Goal: Use online tool/utility: Utilize a website feature to perform a specific function

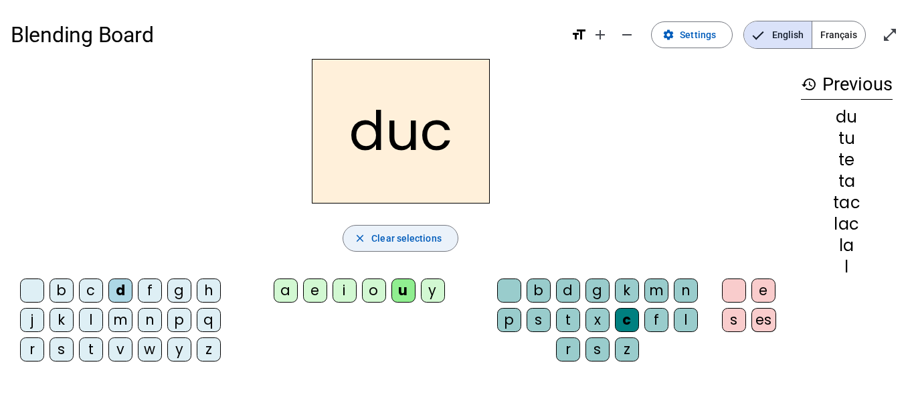
click at [417, 229] on span "button" at bounding box center [400, 238] width 114 height 32
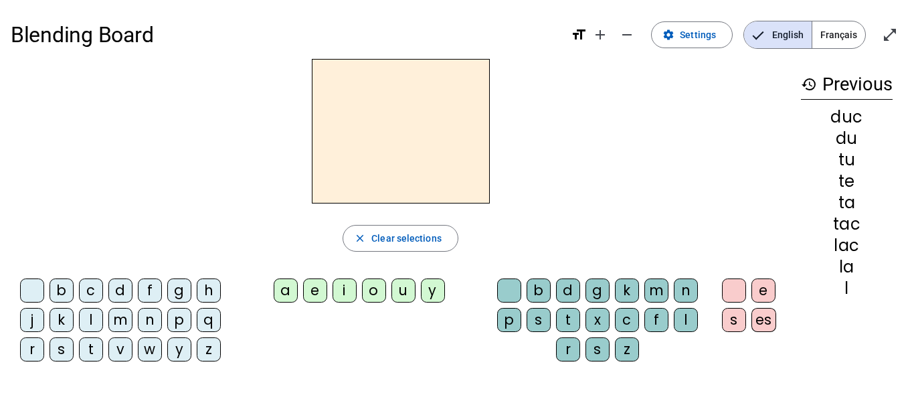
click at [154, 292] on div "f" at bounding box center [150, 290] width 24 height 24
click at [351, 295] on div "i" at bounding box center [345, 290] width 24 height 24
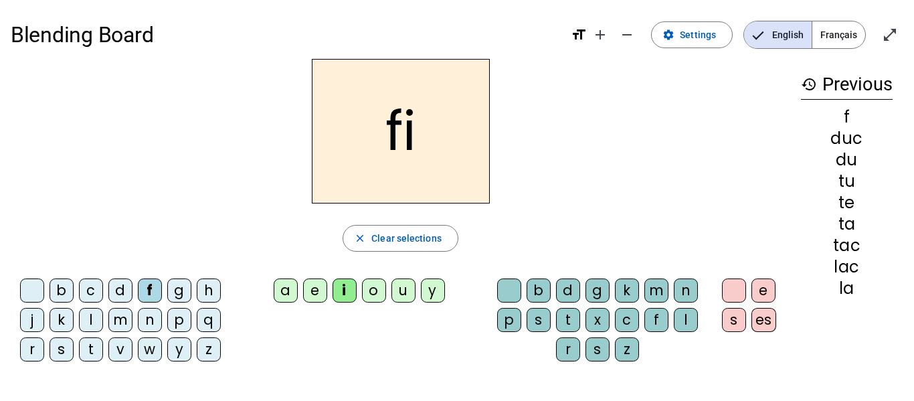
click at [693, 319] on div "l" at bounding box center [686, 320] width 24 height 24
click at [686, 315] on div "l" at bounding box center [686, 320] width 24 height 24
click at [766, 288] on div "e" at bounding box center [764, 290] width 24 height 24
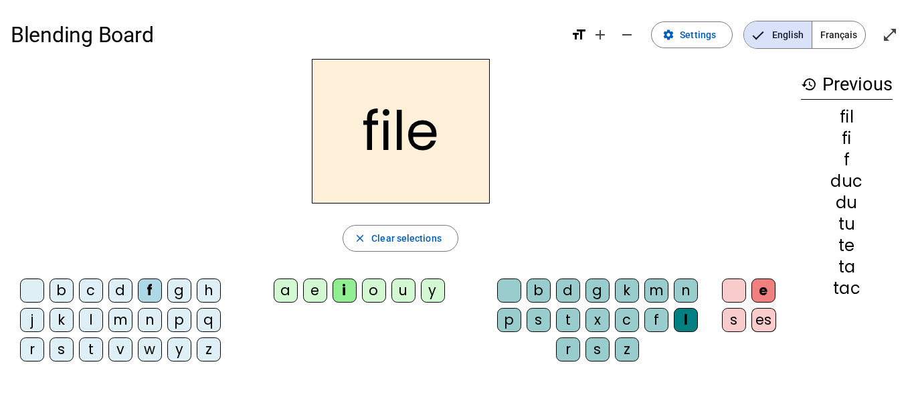
click at [804, 86] on mat-icon "history" at bounding box center [809, 84] width 16 height 16
click at [373, 238] on span "Clear selections" at bounding box center [406, 238] width 70 height 16
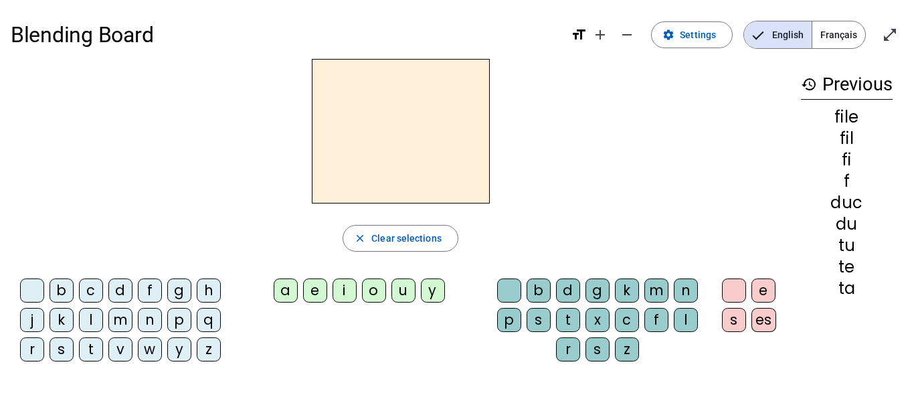
click at [149, 286] on div "f" at bounding box center [150, 290] width 24 height 24
click at [344, 288] on div "i" at bounding box center [345, 290] width 24 height 24
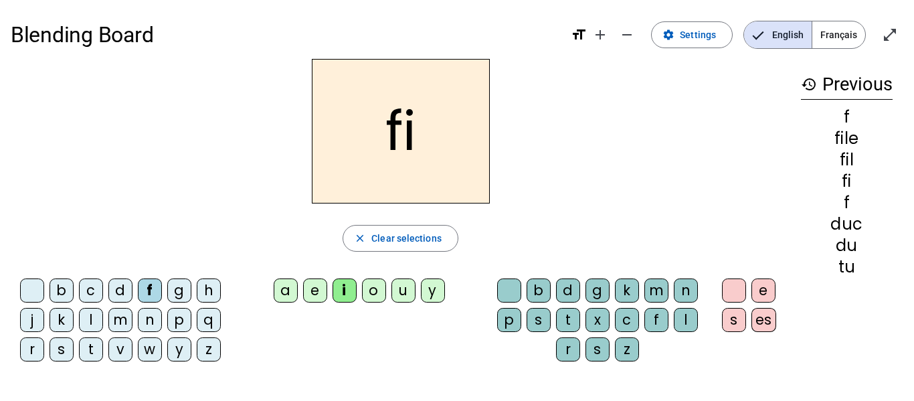
click at [684, 323] on div "l" at bounding box center [686, 320] width 24 height 24
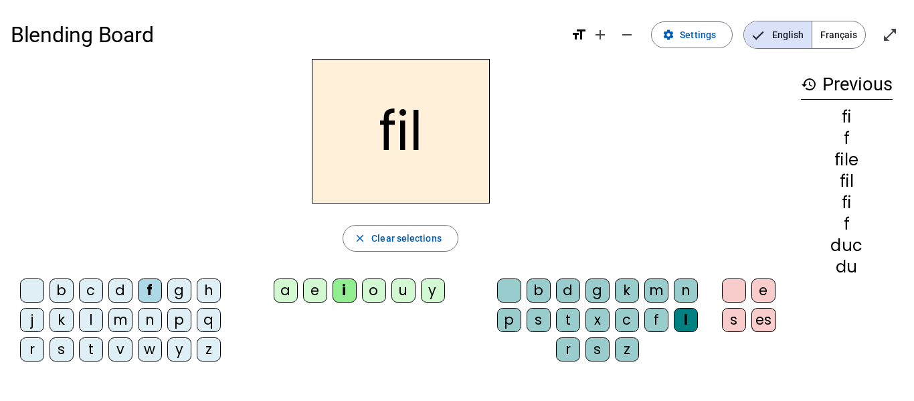
click at [684, 323] on div "l" at bounding box center [686, 320] width 24 height 24
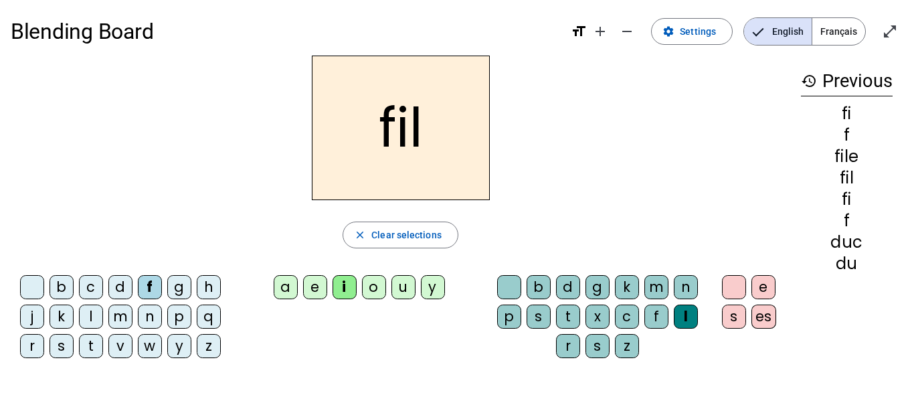
click at [681, 310] on div "l" at bounding box center [686, 317] width 24 height 24
click at [604, 34] on mat-icon "add" at bounding box center [600, 31] width 16 height 16
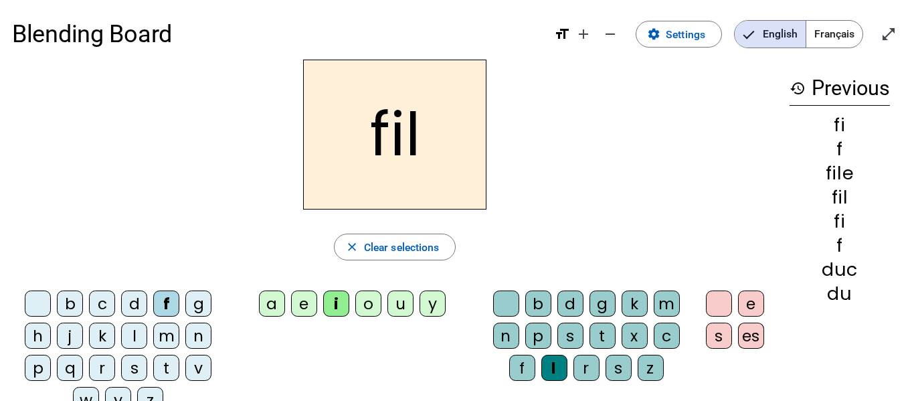
click at [76, 37] on h1 "Blending Board" at bounding box center [277, 34] width 530 height 48
click at [839, 174] on div "file" at bounding box center [840, 173] width 100 height 18
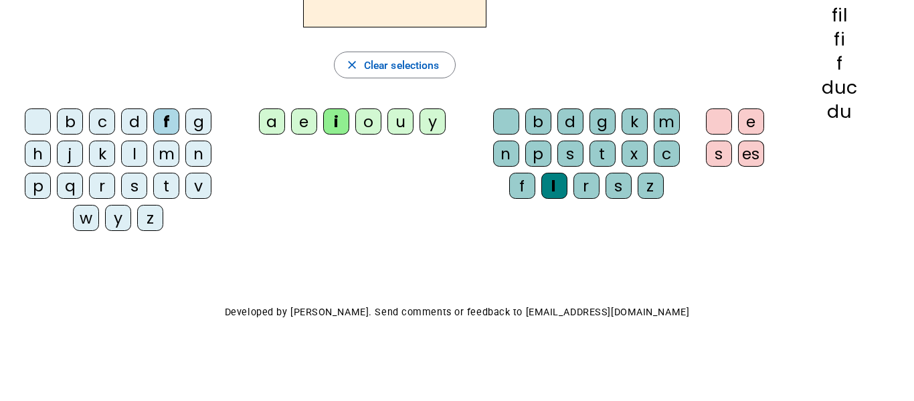
scroll to position [0, 0]
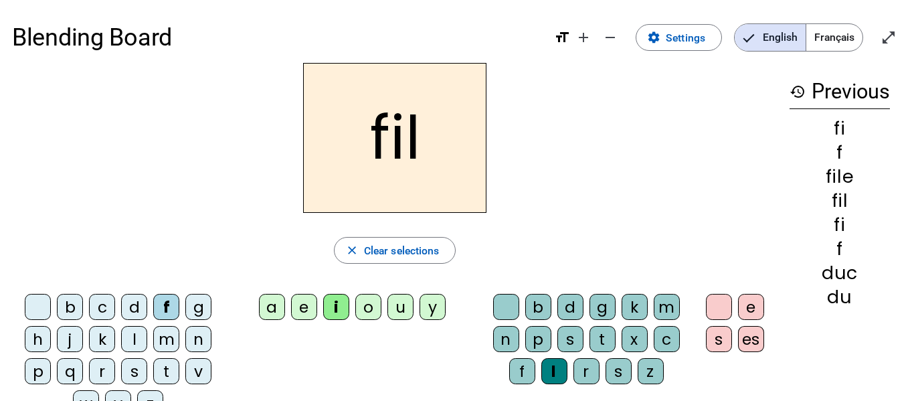
click at [823, 39] on span "Français" at bounding box center [834, 37] width 56 height 27
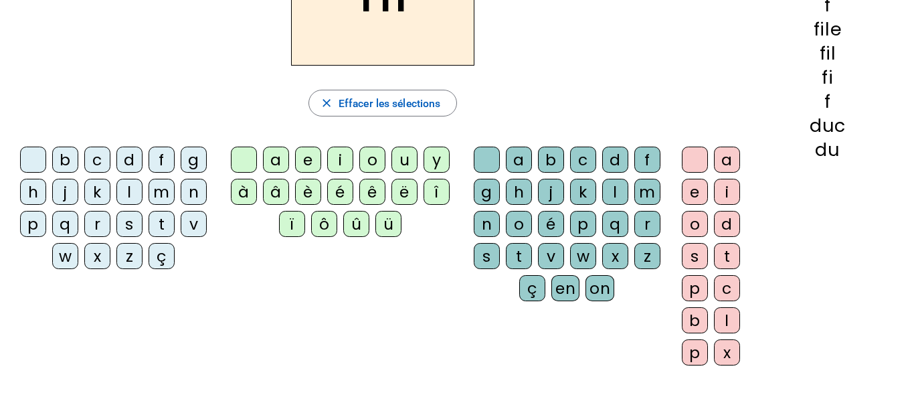
scroll to position [148, 0]
click at [369, 100] on span "Effacer les sélections" at bounding box center [390, 103] width 102 height 18
click at [159, 158] on div "f" at bounding box center [162, 159] width 26 height 26
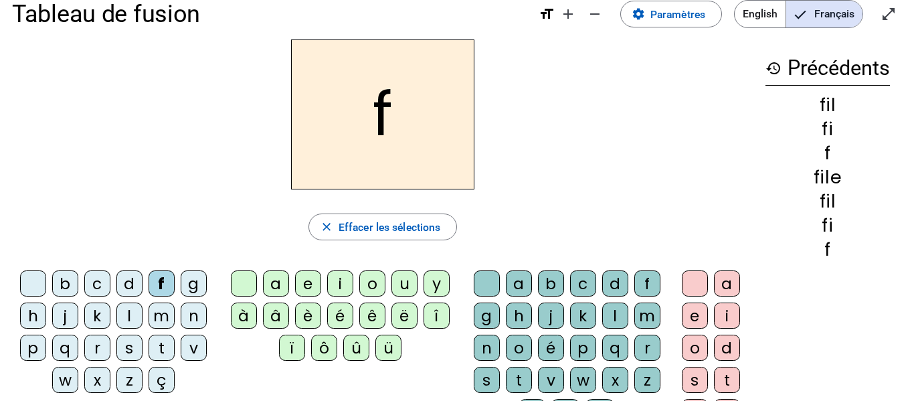
scroll to position [27, 0]
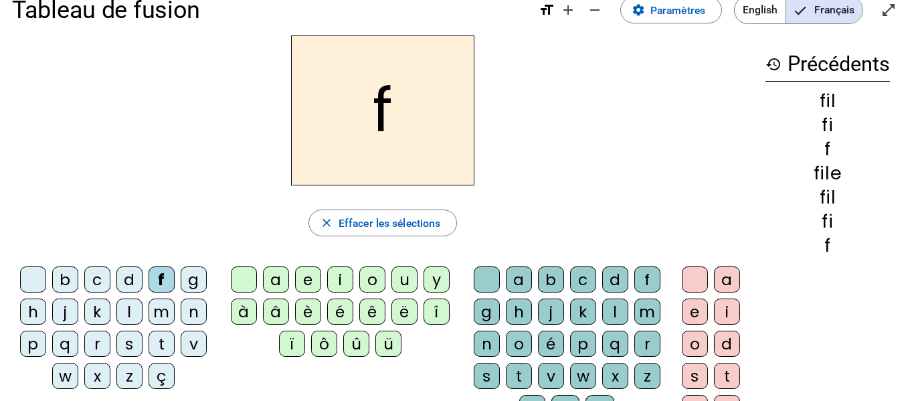
click at [335, 274] on div "i" at bounding box center [340, 279] width 26 height 26
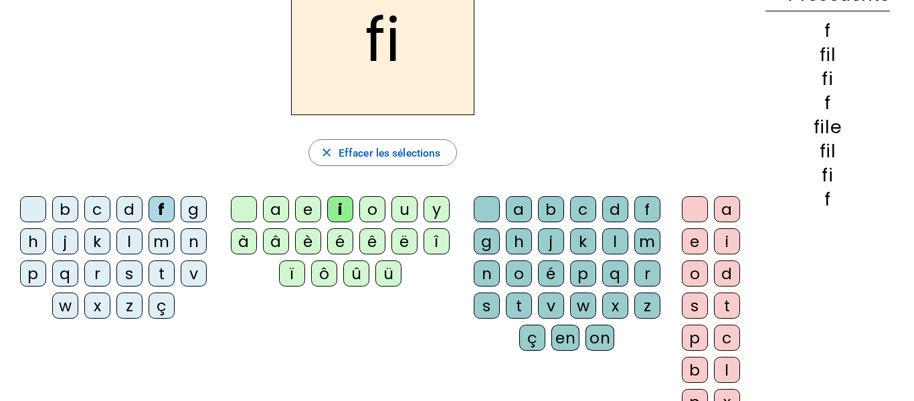
scroll to position [96, 0]
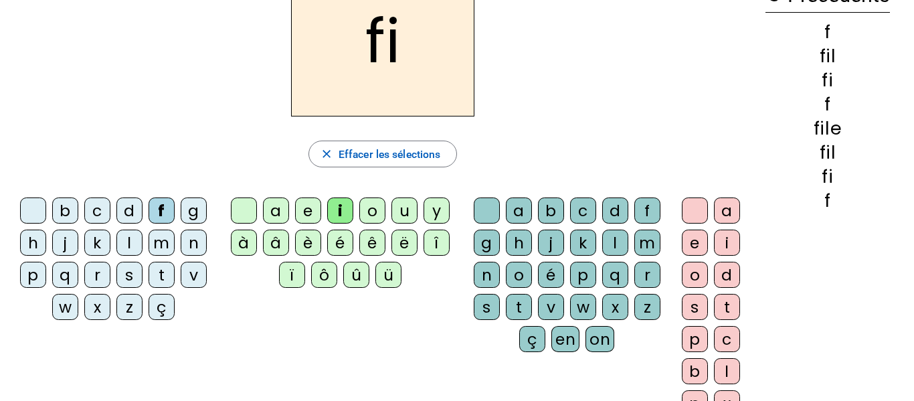
click at [618, 236] on div "l" at bounding box center [615, 243] width 26 height 26
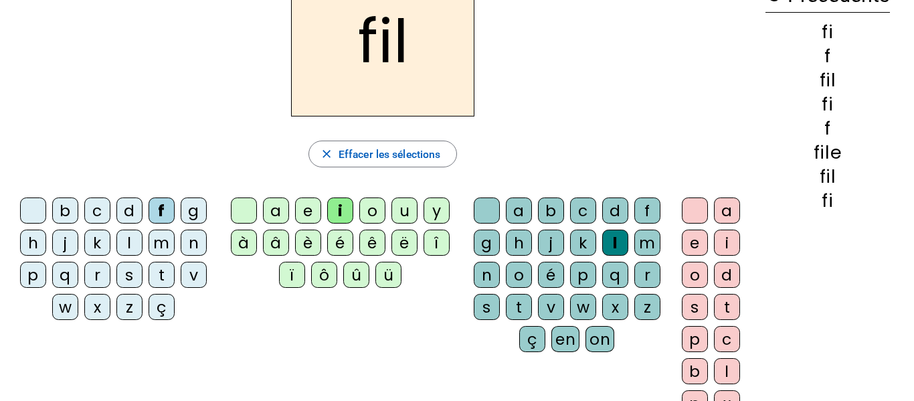
click at [618, 236] on div "l" at bounding box center [615, 243] width 26 height 26
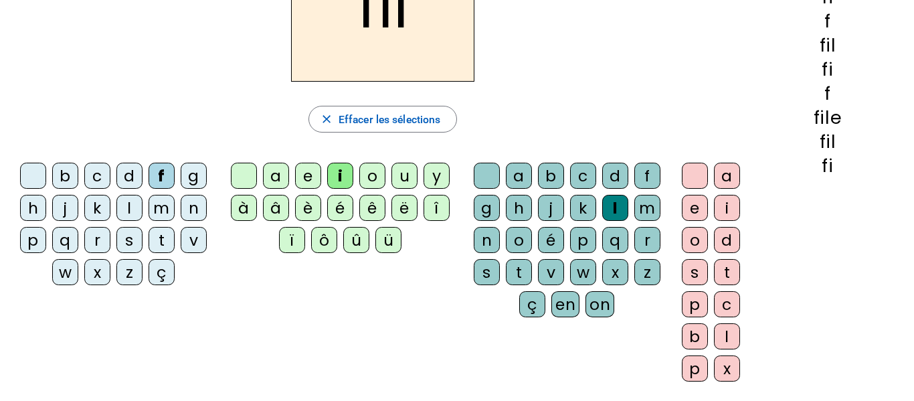
scroll to position [137, 0]
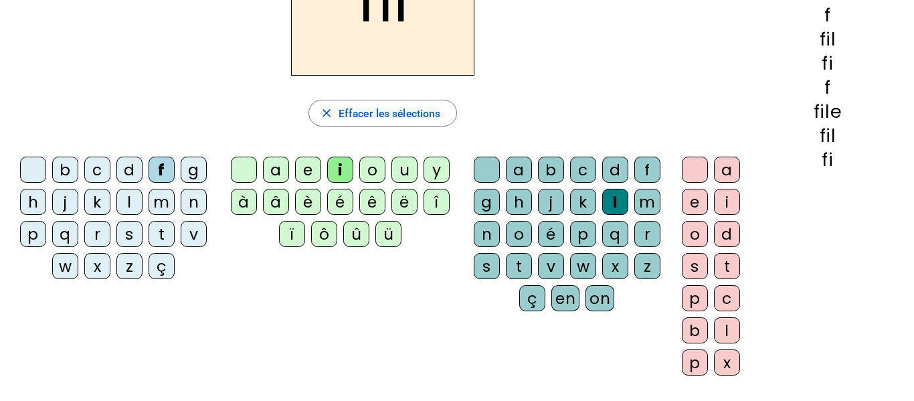
click at [721, 334] on div "l" at bounding box center [727, 330] width 26 height 26
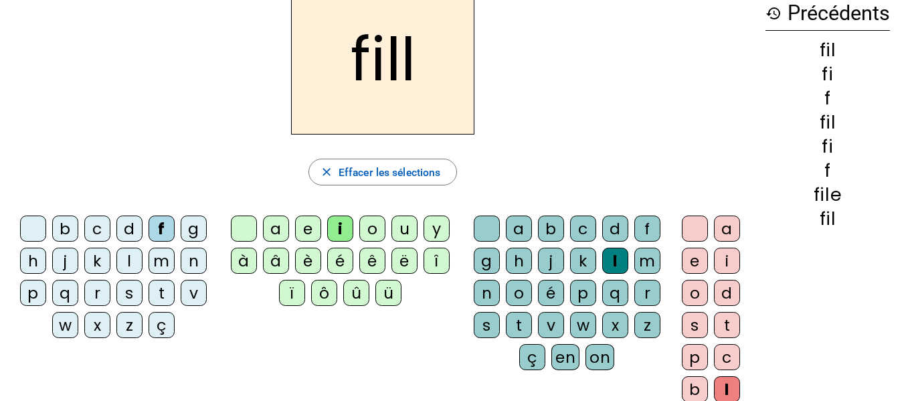
scroll to position [80, 0]
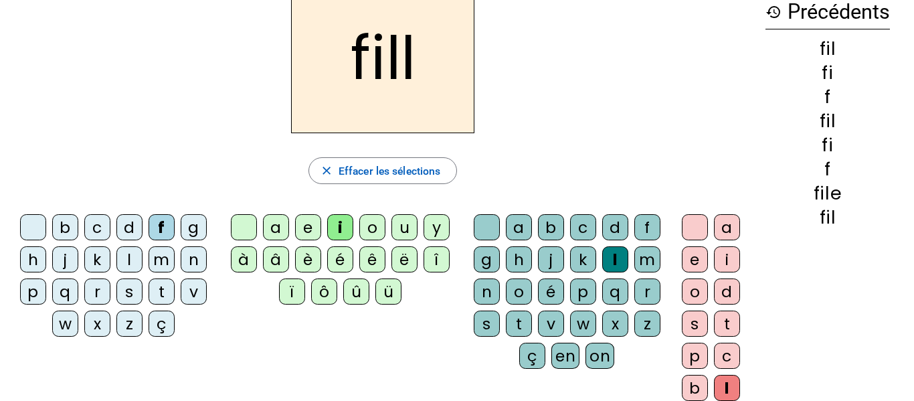
click at [686, 256] on div "e" at bounding box center [695, 259] width 26 height 26
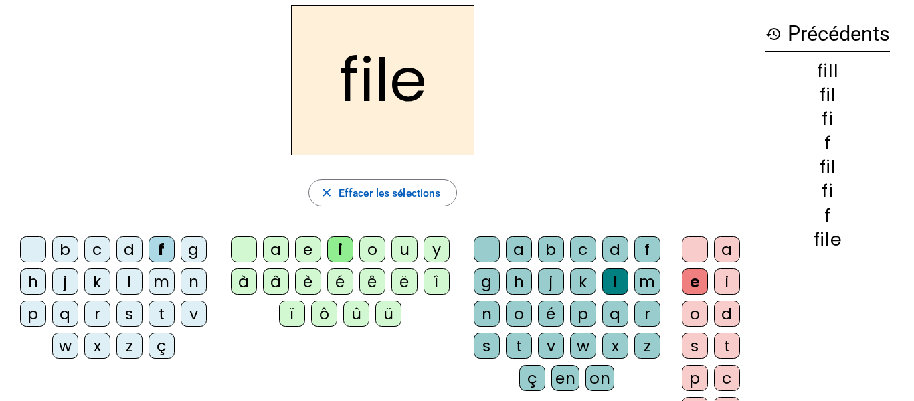
scroll to position [52, 0]
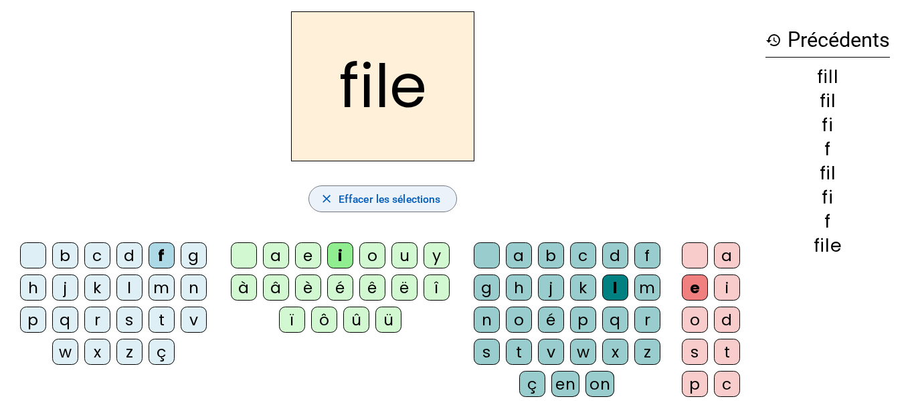
click at [390, 189] on span "button" at bounding box center [383, 199] width 148 height 32
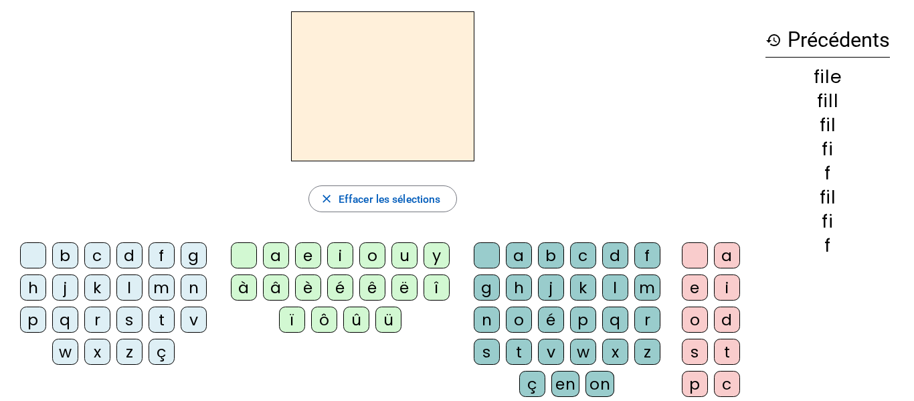
click at [155, 261] on div "f" at bounding box center [162, 255] width 26 height 26
click at [347, 260] on div "i" at bounding box center [340, 255] width 26 height 26
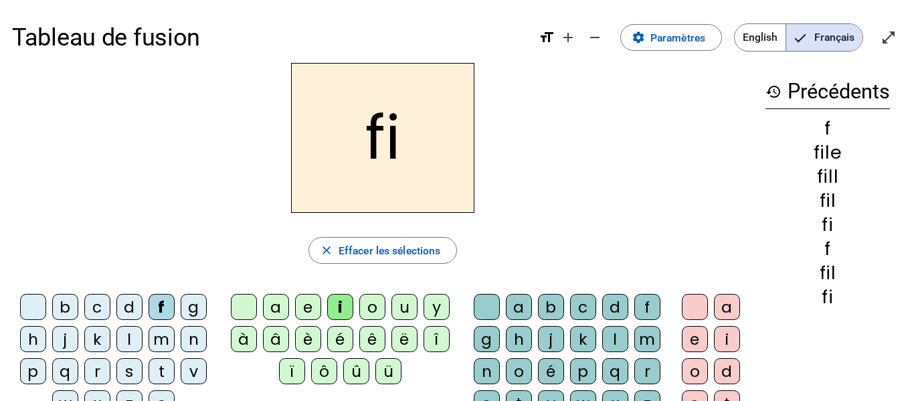
scroll to position [2, 0]
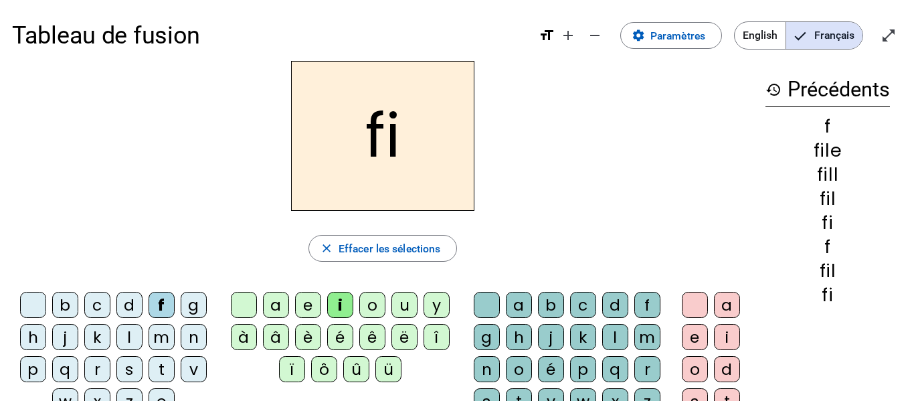
click at [398, 151] on h2 "fi" at bounding box center [382, 136] width 183 height 150
click at [395, 137] on h2 "fi" at bounding box center [382, 136] width 183 height 150
click at [554, 325] on div "j" at bounding box center [551, 337] width 26 height 26
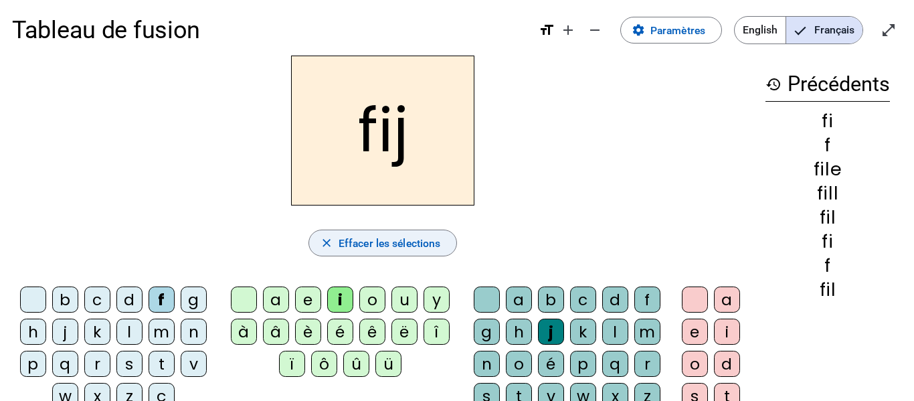
scroll to position [8, 0]
click at [377, 246] on span "Effacer les sélections" at bounding box center [390, 243] width 102 height 18
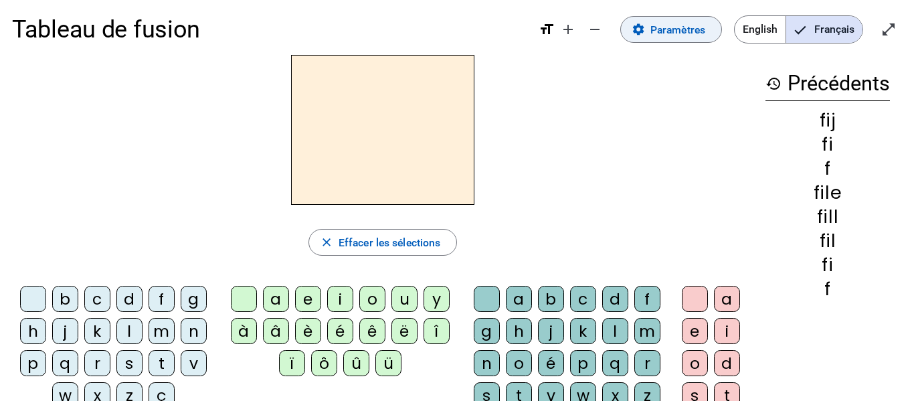
click at [671, 38] on span "Paramètres" at bounding box center [678, 30] width 55 height 18
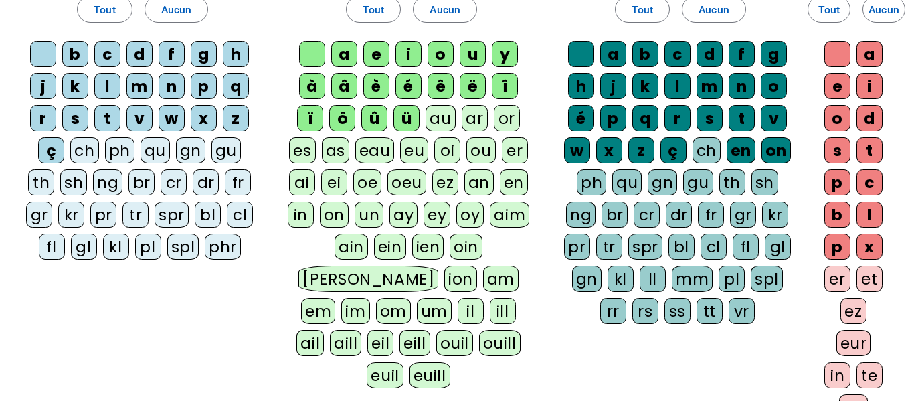
scroll to position [119, 0]
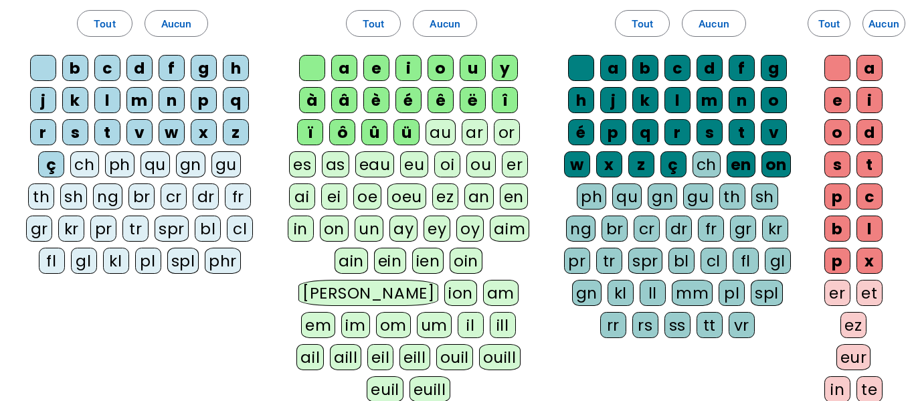
click at [651, 290] on div "ll" at bounding box center [653, 293] width 26 height 26
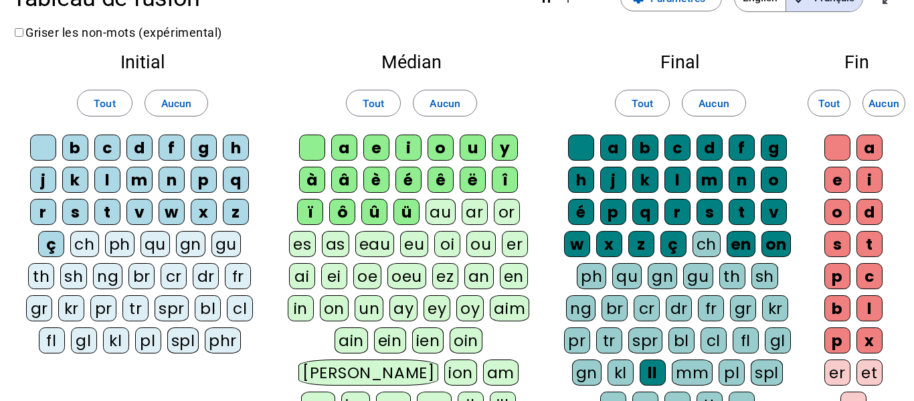
scroll to position [37, 0]
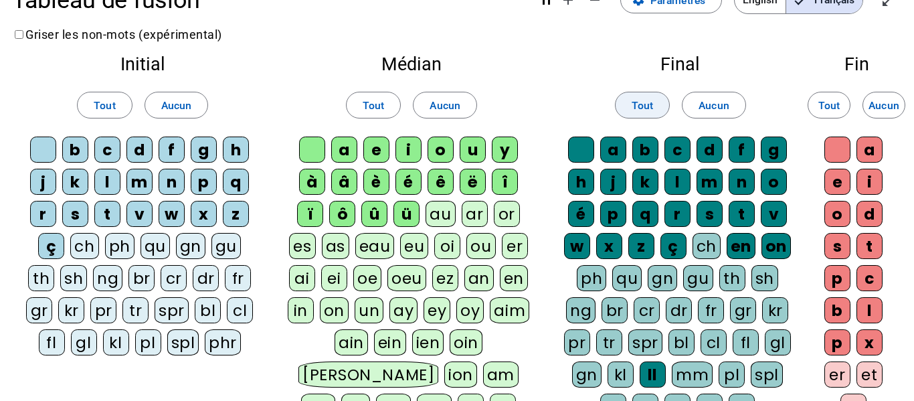
click at [640, 108] on span "Tout" at bounding box center [642, 105] width 21 height 18
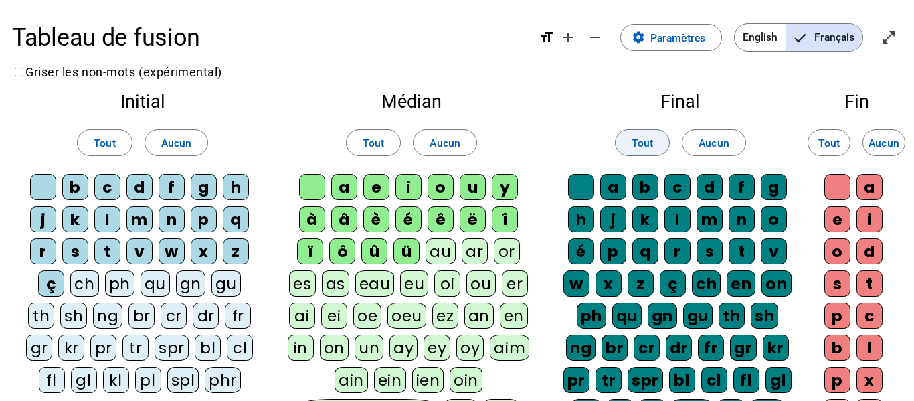
scroll to position [1, 0]
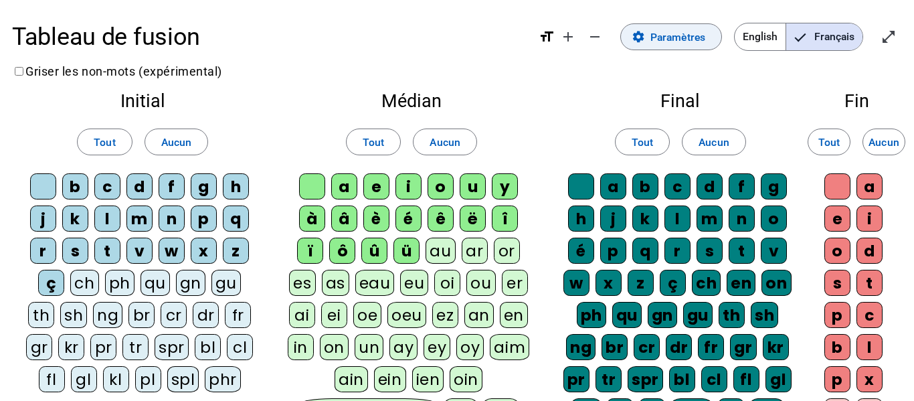
click at [653, 41] on span "Paramètres" at bounding box center [678, 37] width 55 height 18
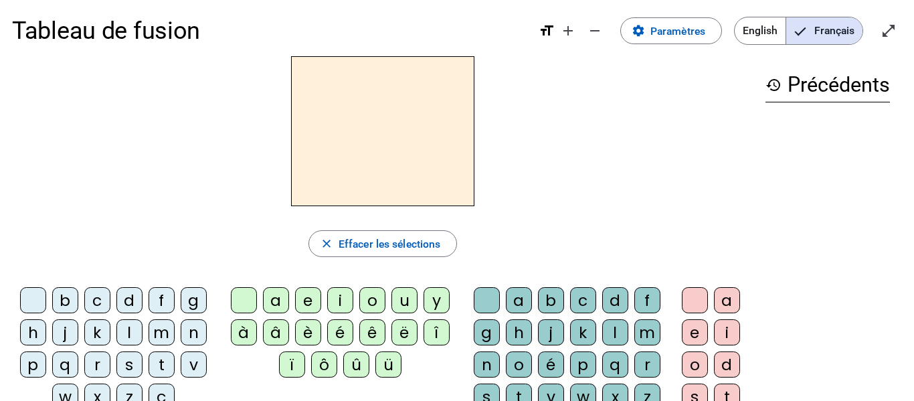
scroll to position [7, 0]
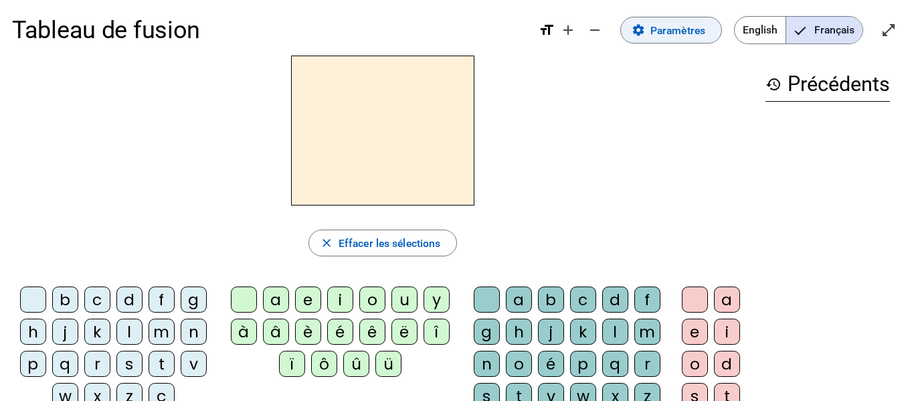
click at [640, 29] on mat-icon "settings" at bounding box center [638, 29] width 13 height 13
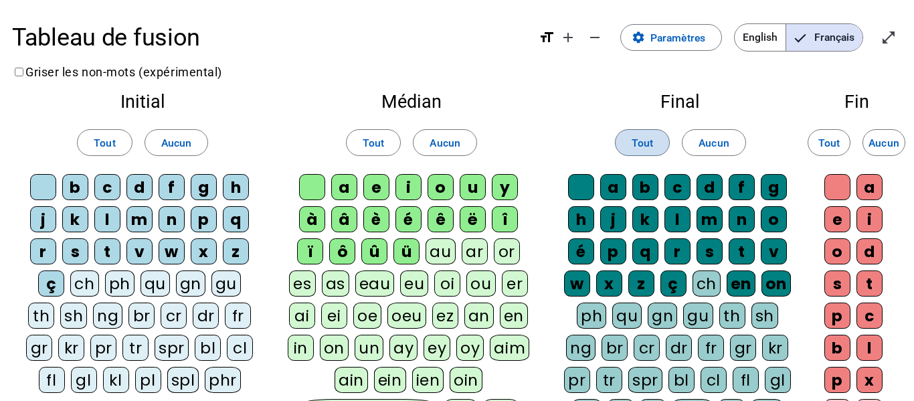
click at [641, 146] on span "Tout" at bounding box center [642, 143] width 21 height 18
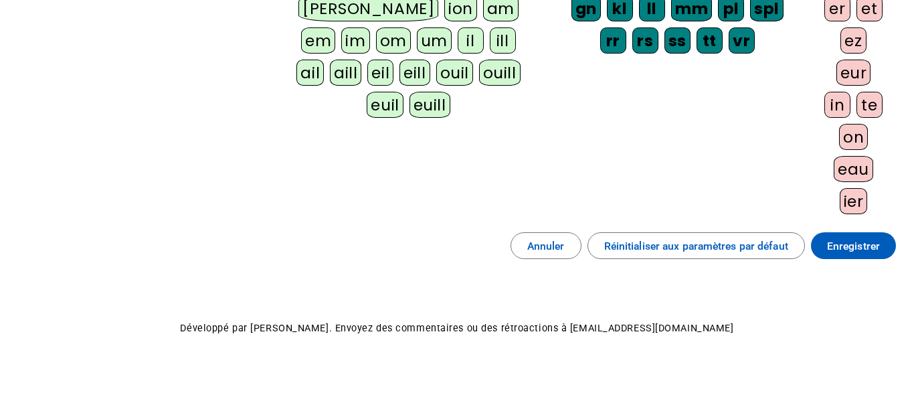
scroll to position [420, 0]
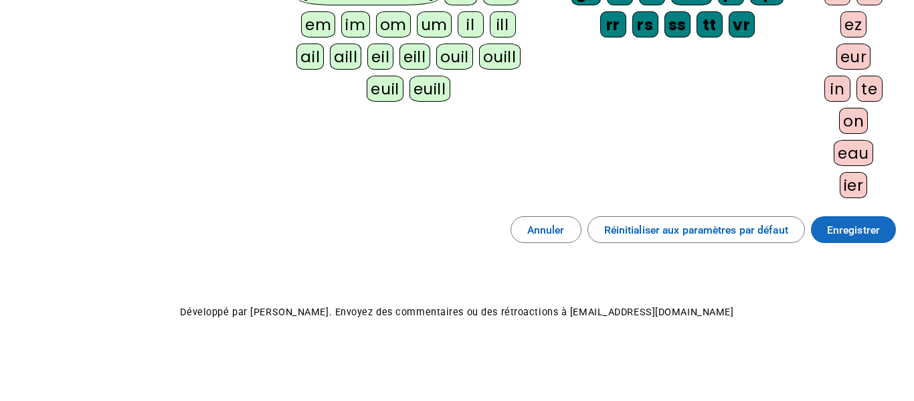
click at [861, 232] on span "Enregistrer" at bounding box center [853, 230] width 53 height 18
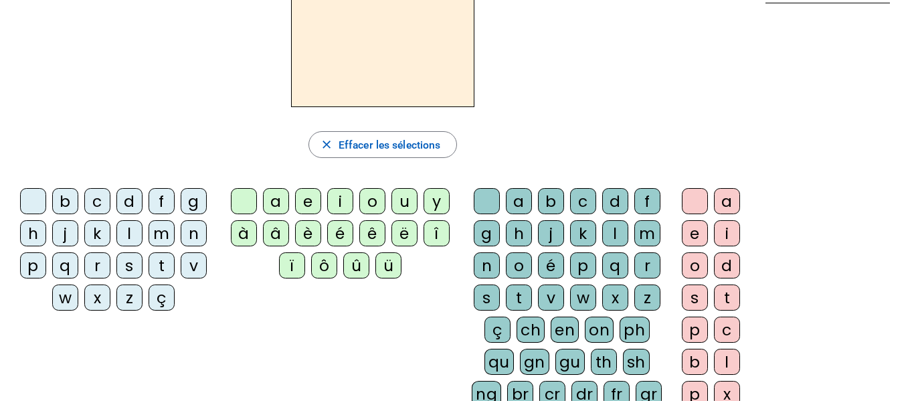
scroll to position [101, 0]
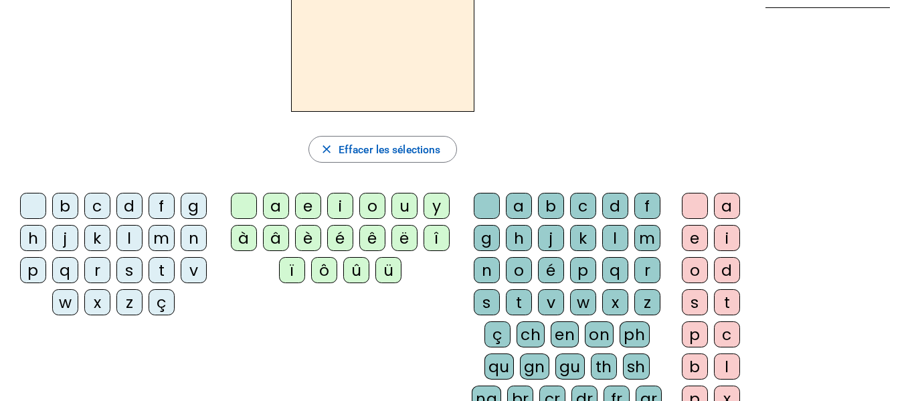
click at [153, 203] on div "f" at bounding box center [162, 206] width 26 height 26
click at [329, 209] on div "i" at bounding box center [340, 206] width 26 height 26
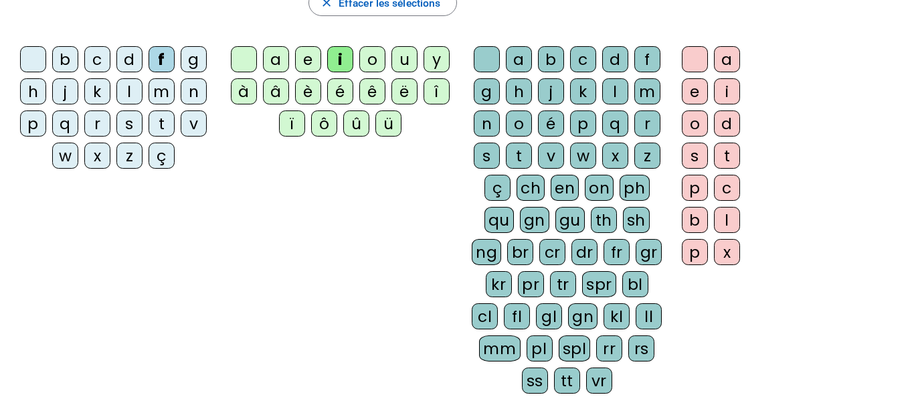
scroll to position [241, 0]
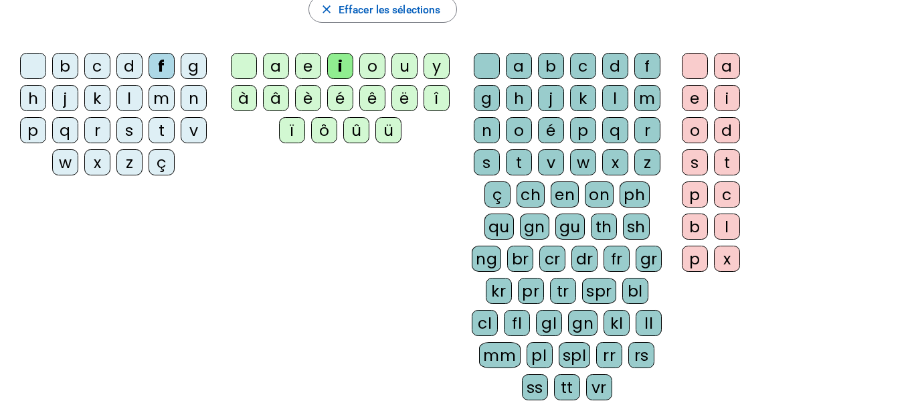
click at [652, 330] on div "ll" at bounding box center [649, 323] width 26 height 26
click at [691, 99] on div "e" at bounding box center [695, 98] width 26 height 26
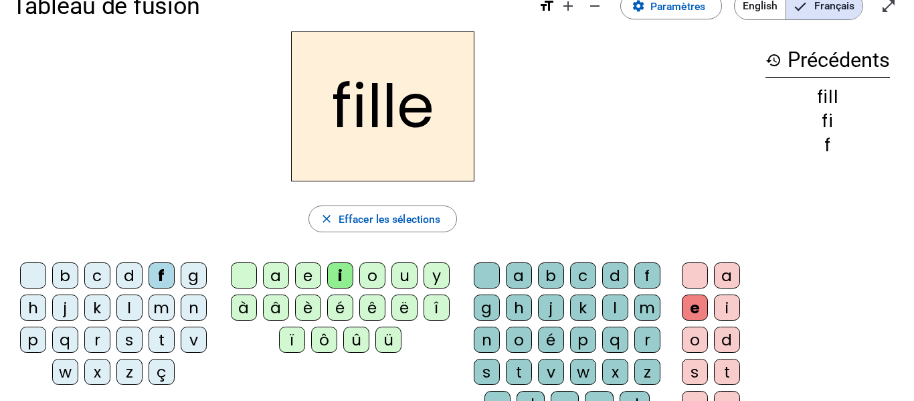
scroll to position [34, 0]
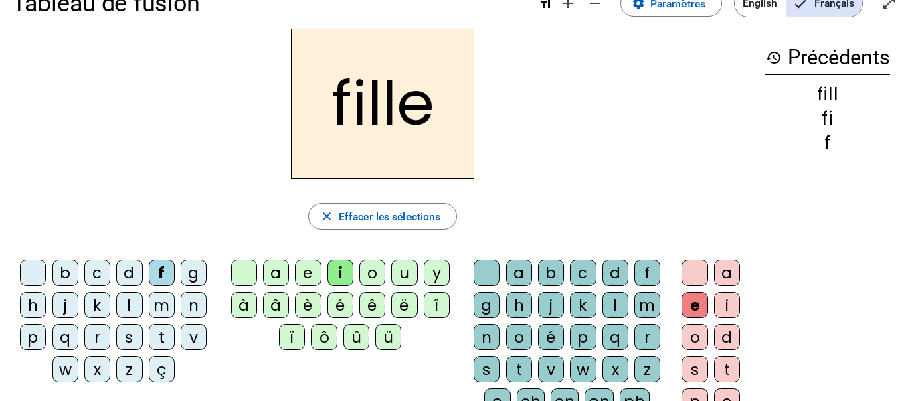
click at [72, 271] on div "b" at bounding box center [65, 273] width 26 height 26
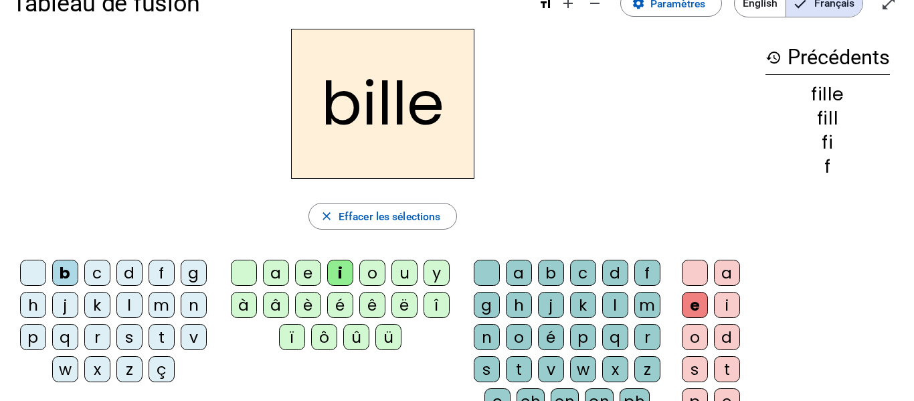
click at [96, 335] on div "r" at bounding box center [97, 337] width 26 height 26
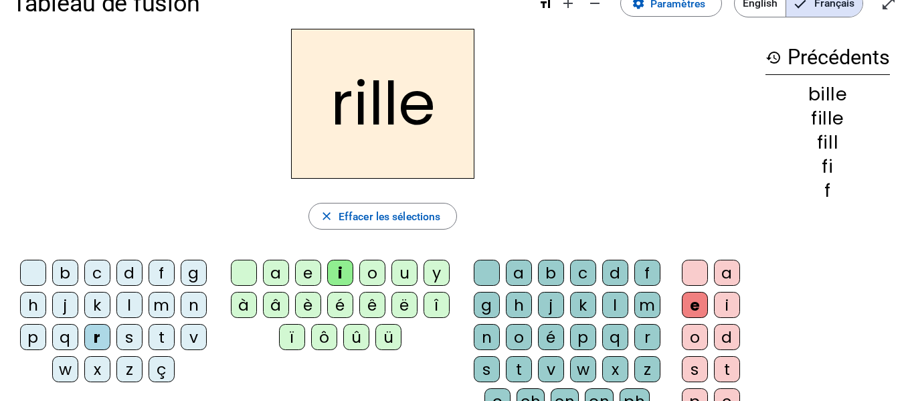
click at [60, 266] on div "b" at bounding box center [65, 273] width 26 height 26
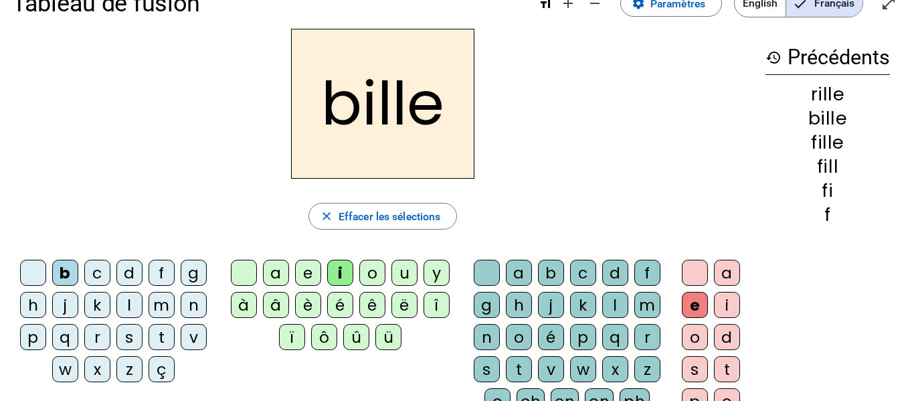
click at [163, 274] on div "f" at bounding box center [162, 273] width 26 height 26
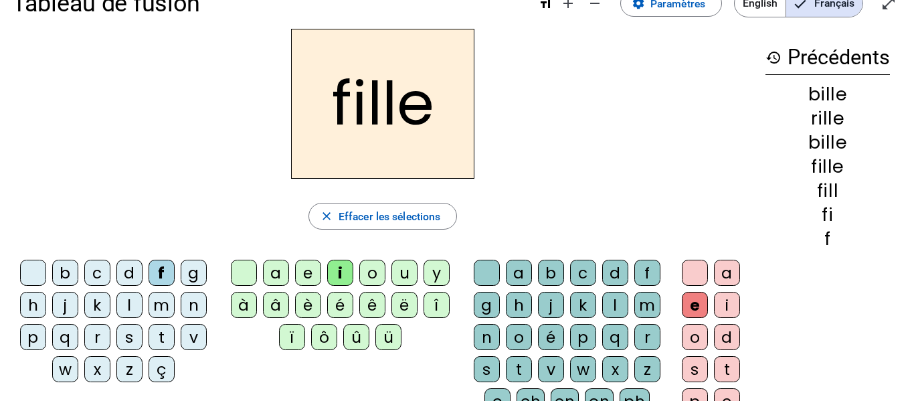
click at [162, 304] on div "m" at bounding box center [162, 305] width 26 height 26
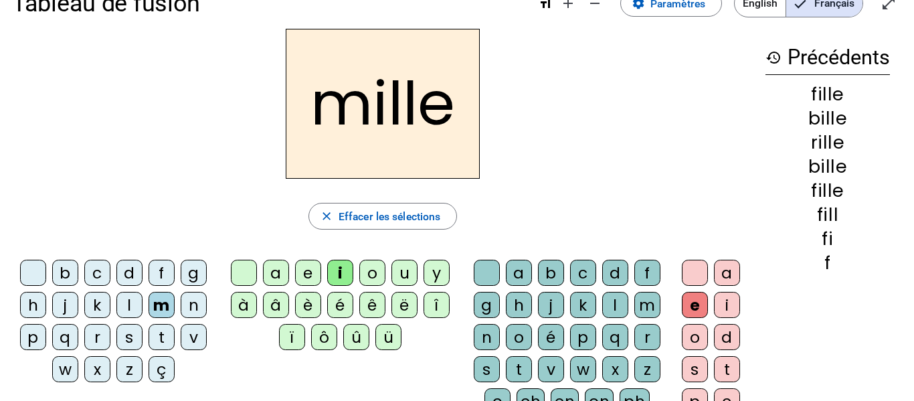
click at [164, 272] on div "f" at bounding box center [162, 273] width 26 height 26
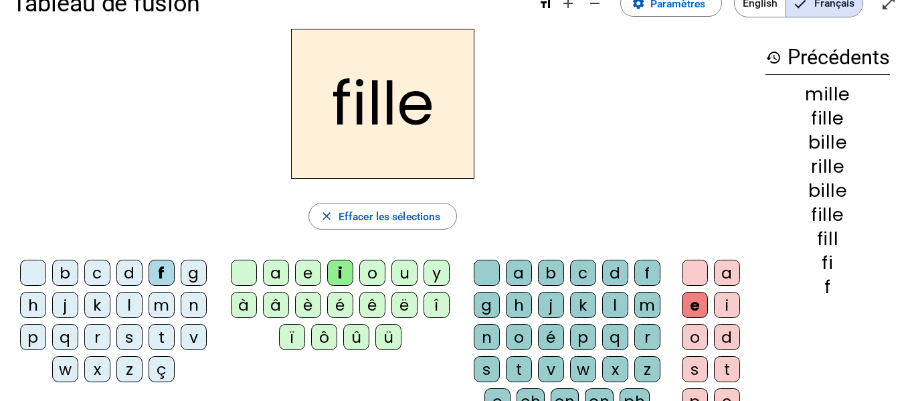
click at [63, 334] on div "q" at bounding box center [65, 337] width 26 height 26
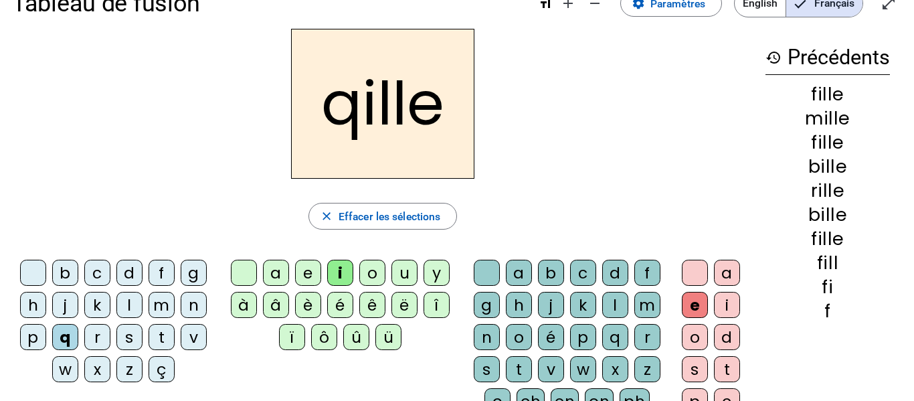
click at [381, 336] on div "ü" at bounding box center [388, 337] width 26 height 26
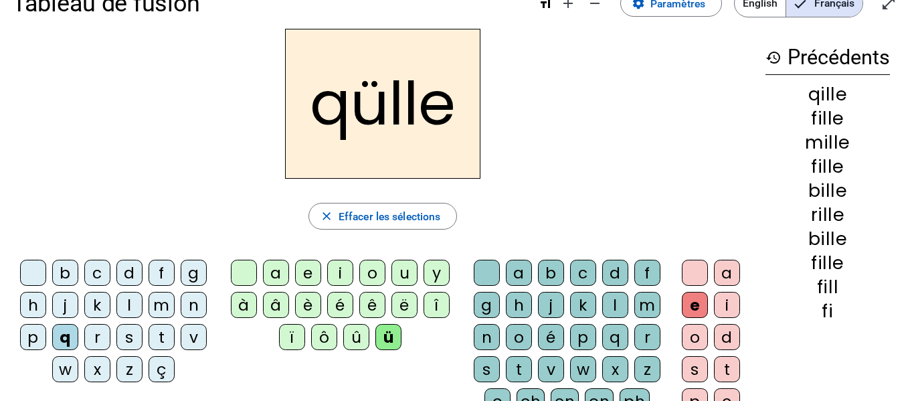
click at [408, 274] on div "u" at bounding box center [405, 273] width 26 height 26
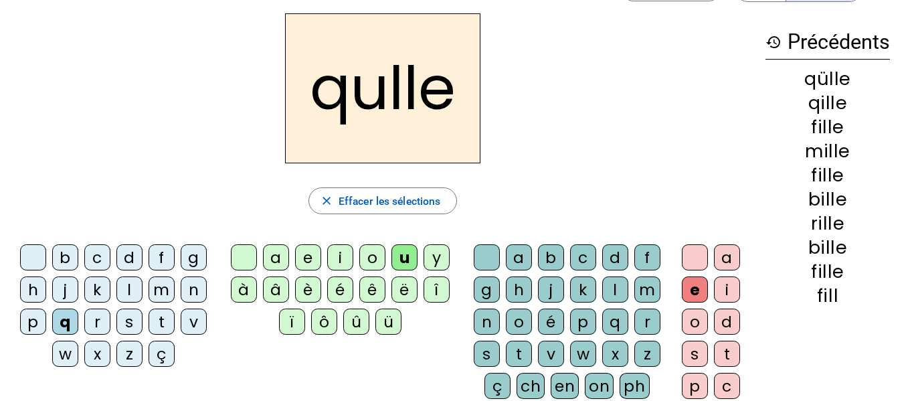
scroll to position [0, 0]
